Goal: Use online tool/utility: Utilize a website feature to perform a specific function

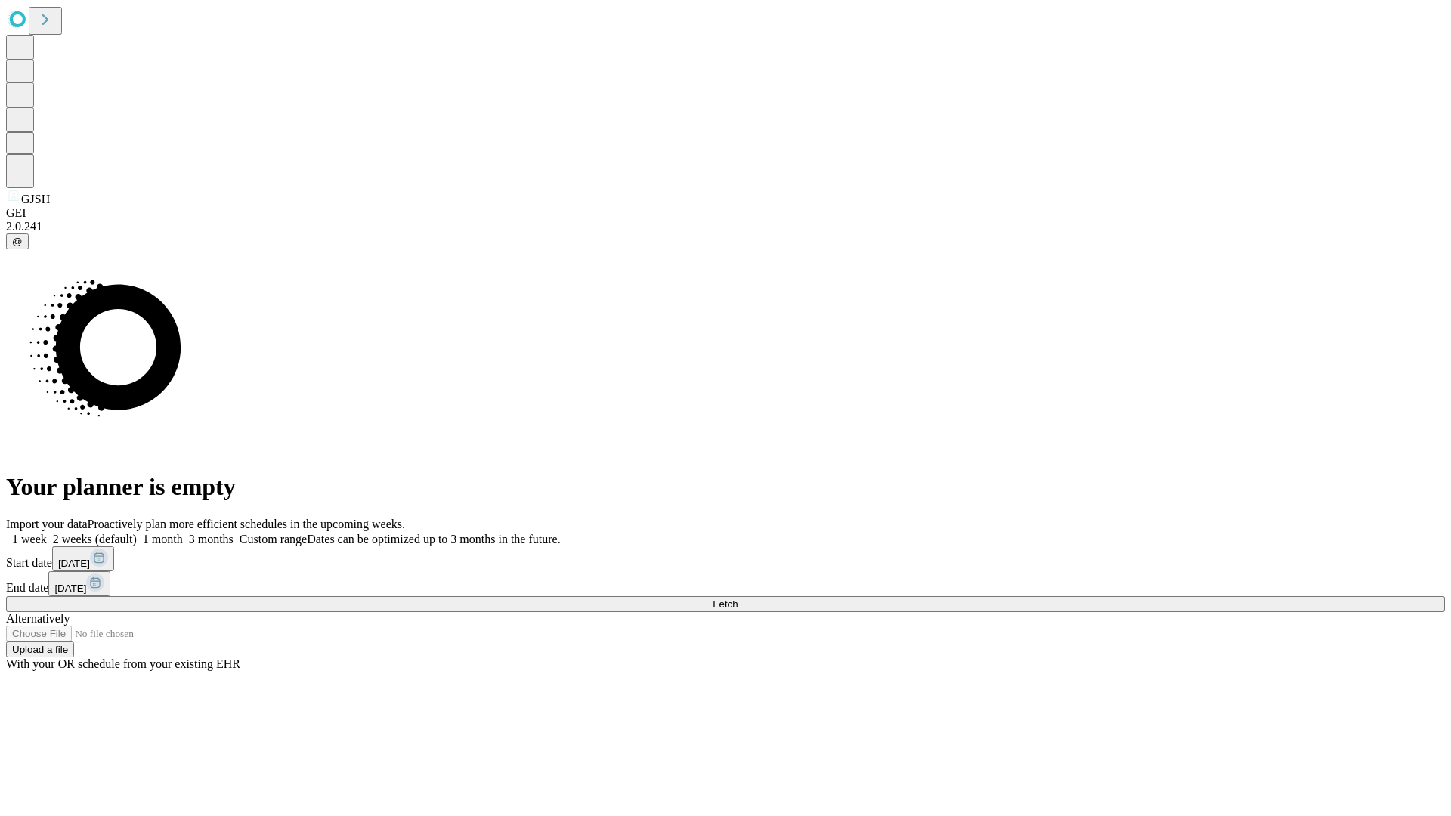
click at [738, 599] on span "Fetch" at bounding box center [725, 604] width 25 height 11
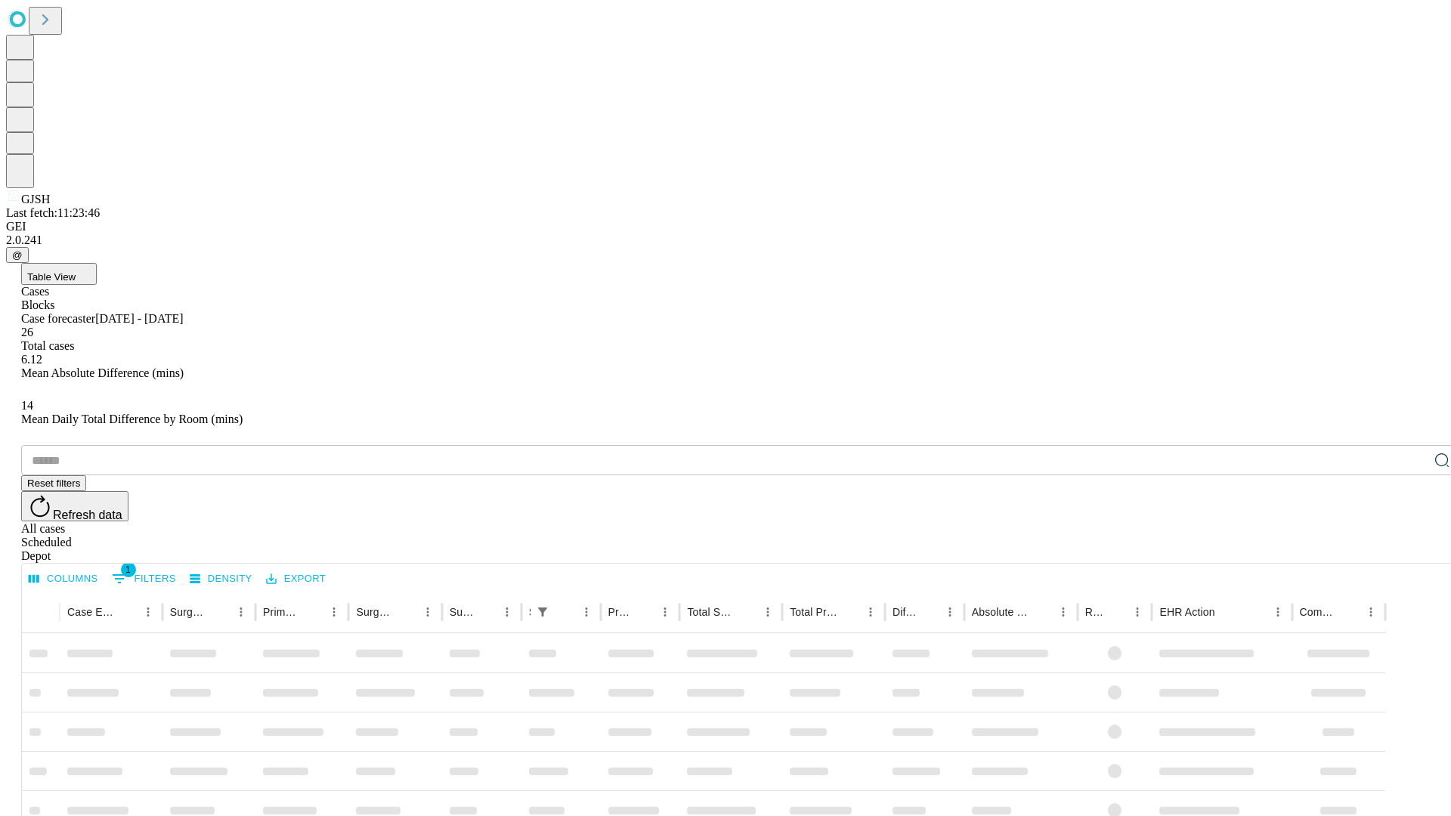
click at [76, 271] on span "Table View" at bounding box center [51, 276] width 48 height 11
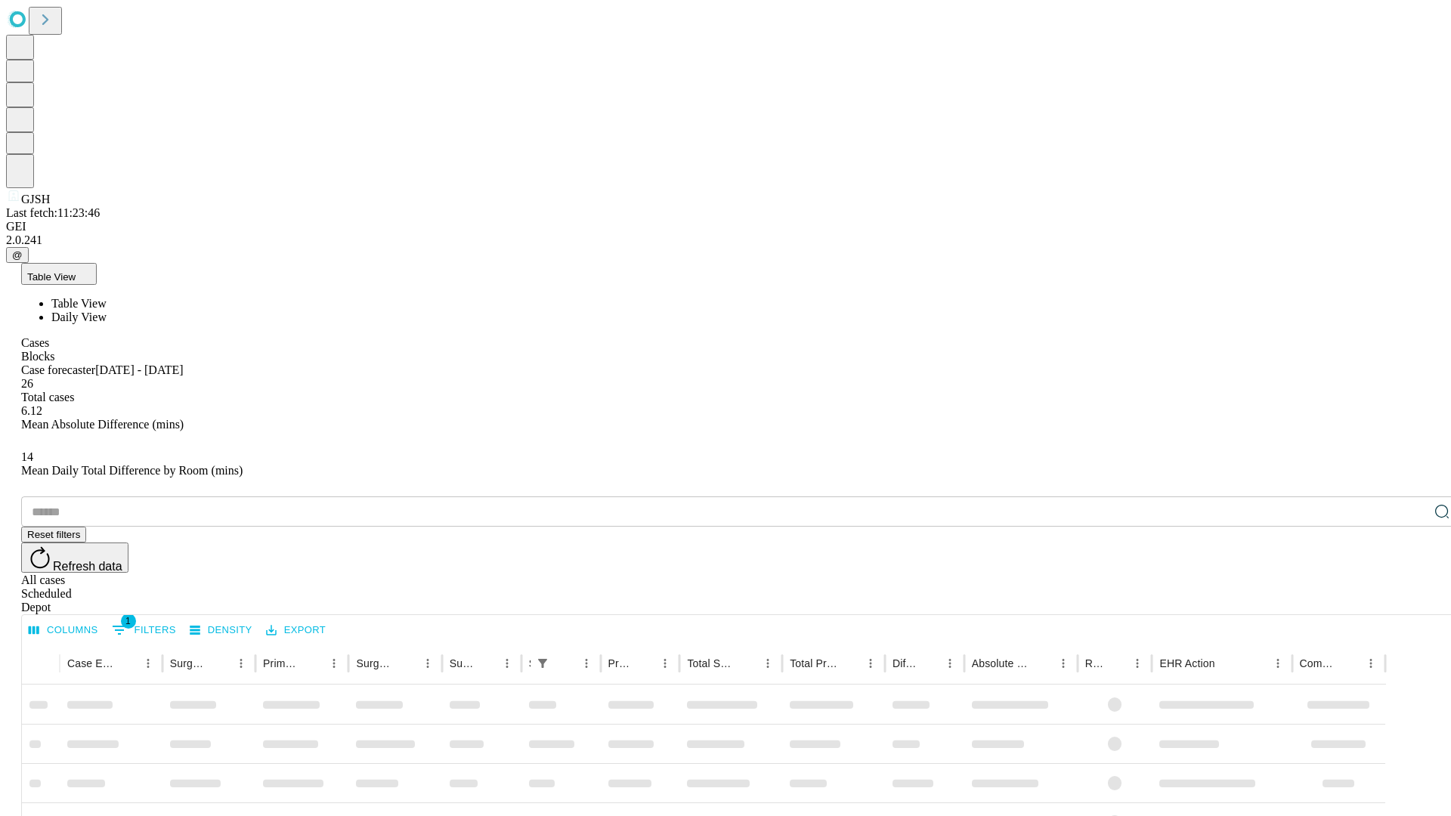
click at [107, 311] on span "Daily View" at bounding box center [78, 317] width 55 height 13
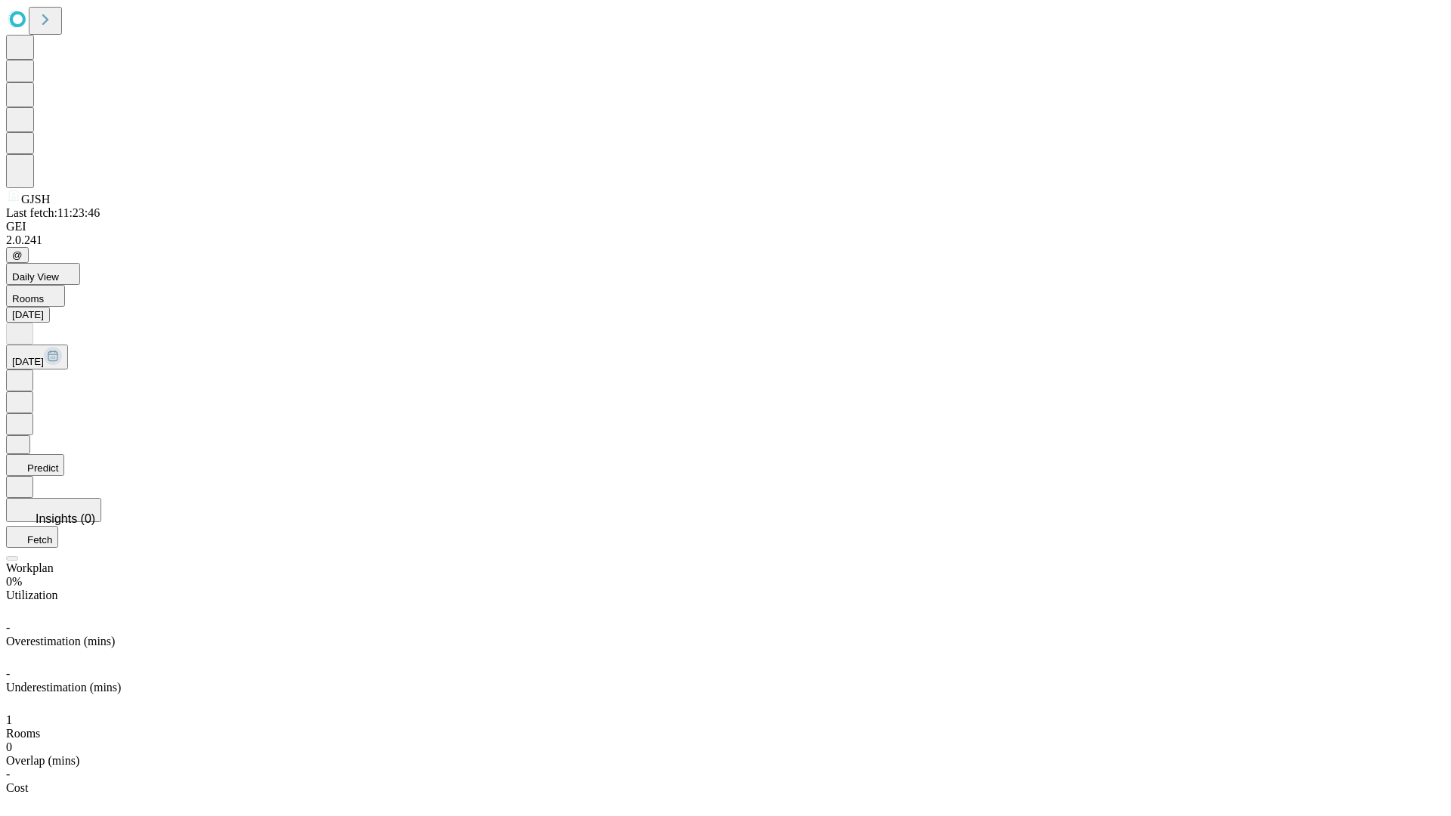
click at [64, 454] on button "Predict" at bounding box center [35, 465] width 58 height 22
